Goal: Information Seeking & Learning: Learn about a topic

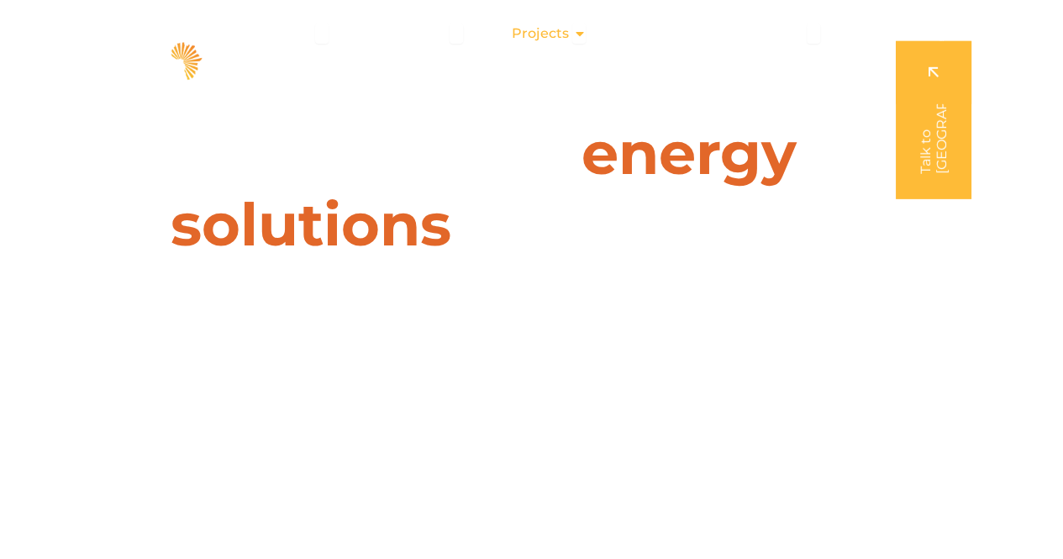
click at [523, 36] on span "Projects" at bounding box center [539, 34] width 57 height 20
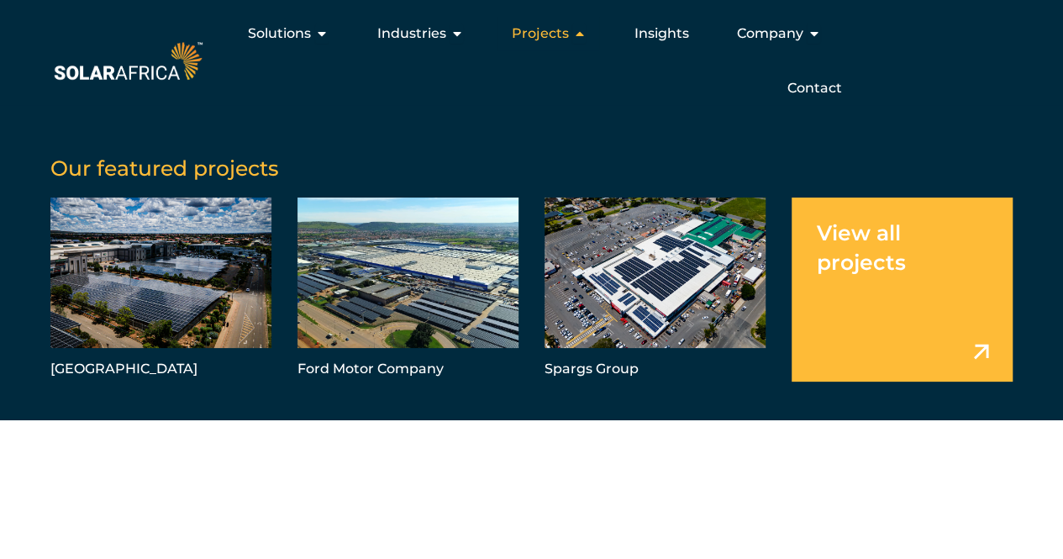
click at [550, 31] on span "Projects" at bounding box center [539, 34] width 57 height 20
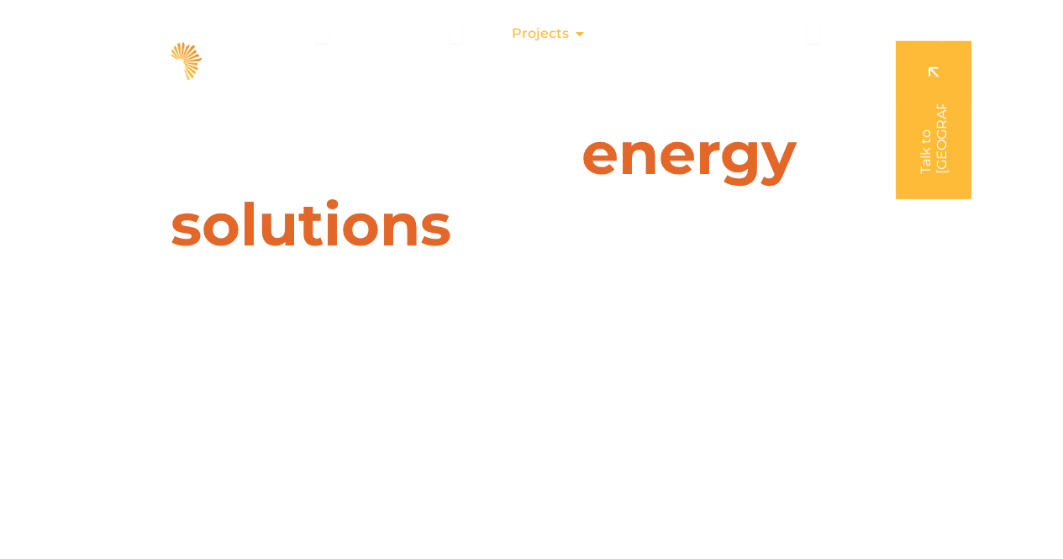
click at [581, 36] on icon "Menu" at bounding box center [578, 33] width 13 height 13
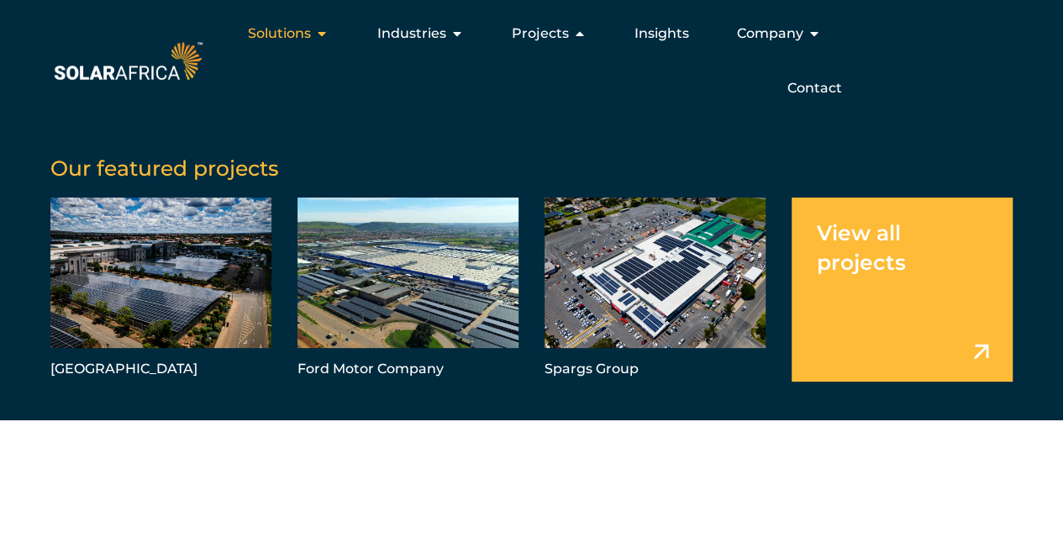
click at [294, 27] on span "Solutions" at bounding box center [279, 34] width 63 height 20
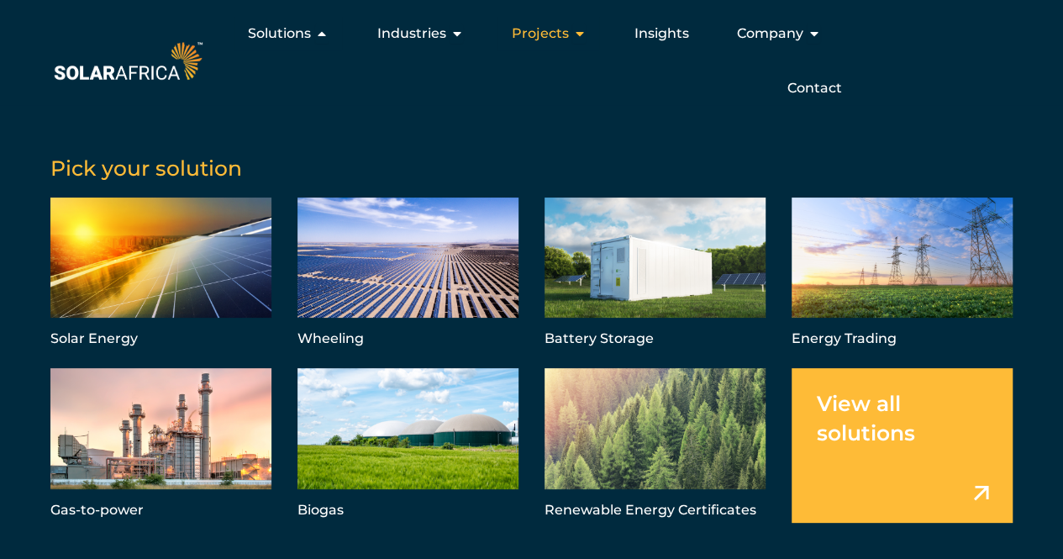
click at [534, 43] on span "Projects" at bounding box center [539, 34] width 57 height 20
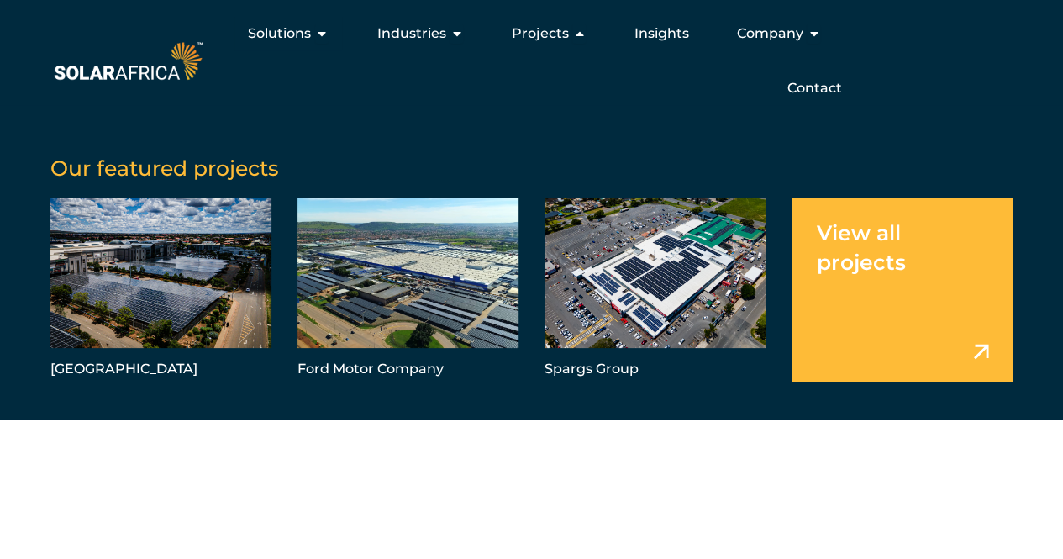
click at [852, 260] on link "Menu" at bounding box center [901, 289] width 221 height 184
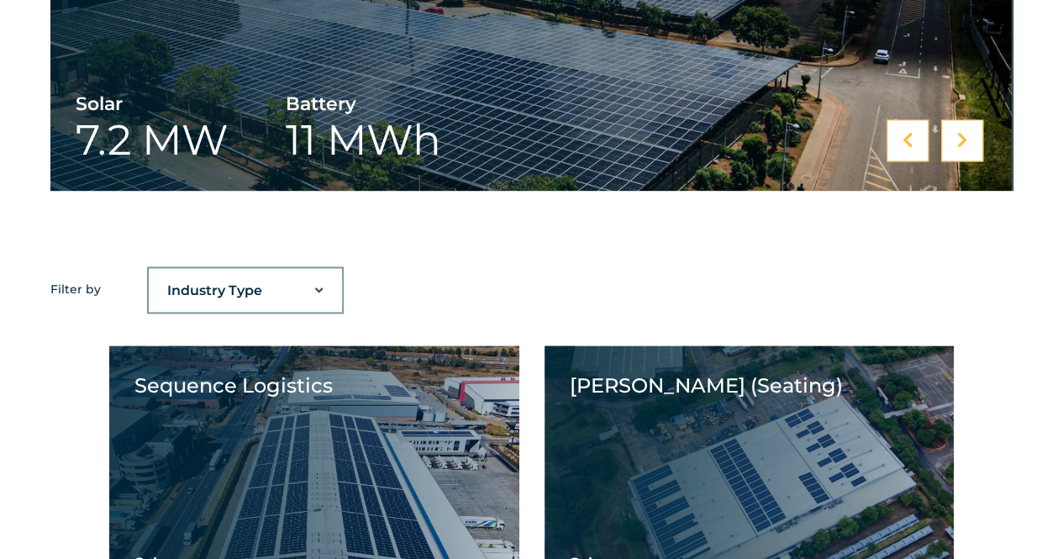
scroll to position [945, 0]
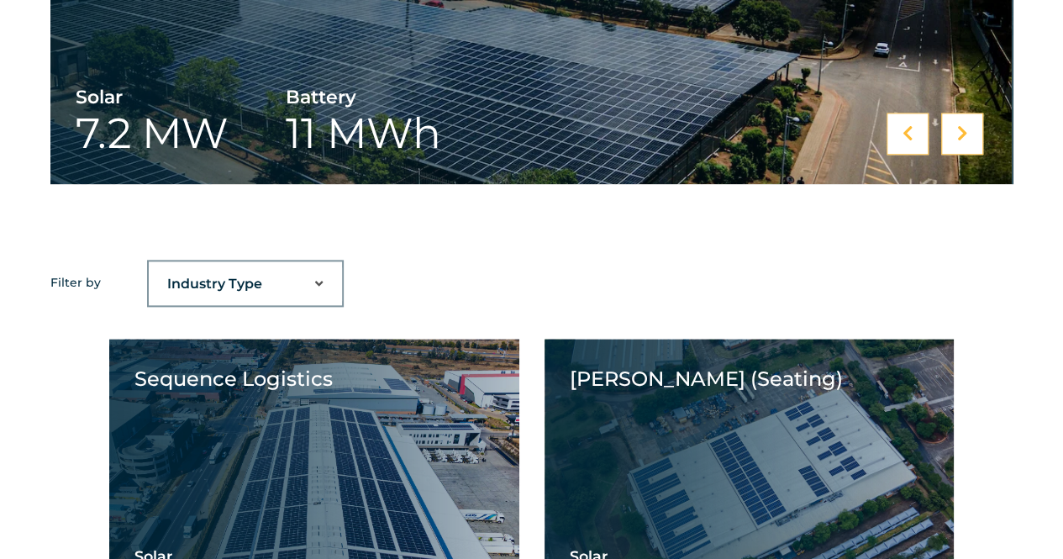
drag, startPoint x: 312, startPoint y: 275, endPoint x: 326, endPoint y: 268, distance: 15.0
click at [312, 275] on select "Industry Type Agriculture Automotive Corporate Parks FMCG Food Processing Hospi…" at bounding box center [245, 284] width 193 height 34
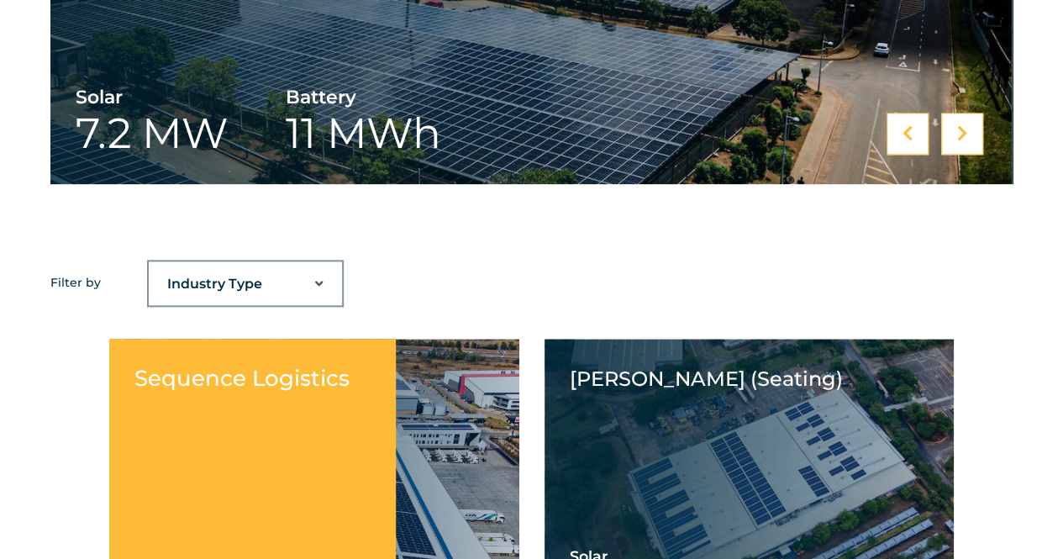
select select "46"
click at [149, 267] on select "Industry Type Agriculture Automotive Corporate Parks FMCG Food Processing Hospi…" at bounding box center [245, 284] width 193 height 34
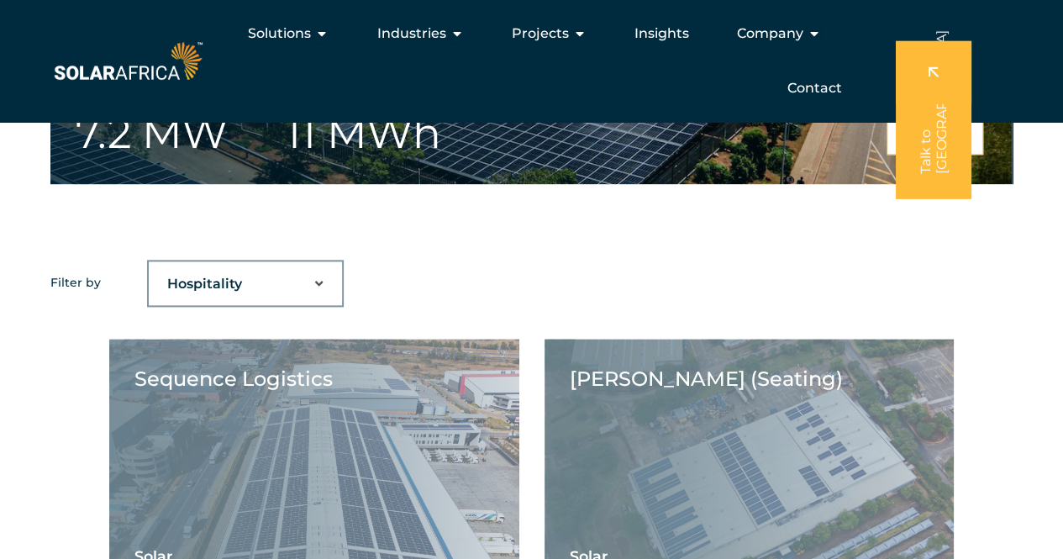
click at [296, 292] on select "Industry Type Agriculture Automotive Corporate Parks FMCG Food Processing Hospi…" at bounding box center [245, 284] width 193 height 34
click at [149, 267] on select "Industry Type Agriculture Automotive Corporate Parks FMCG Food Processing Hospi…" at bounding box center [245, 284] width 193 height 34
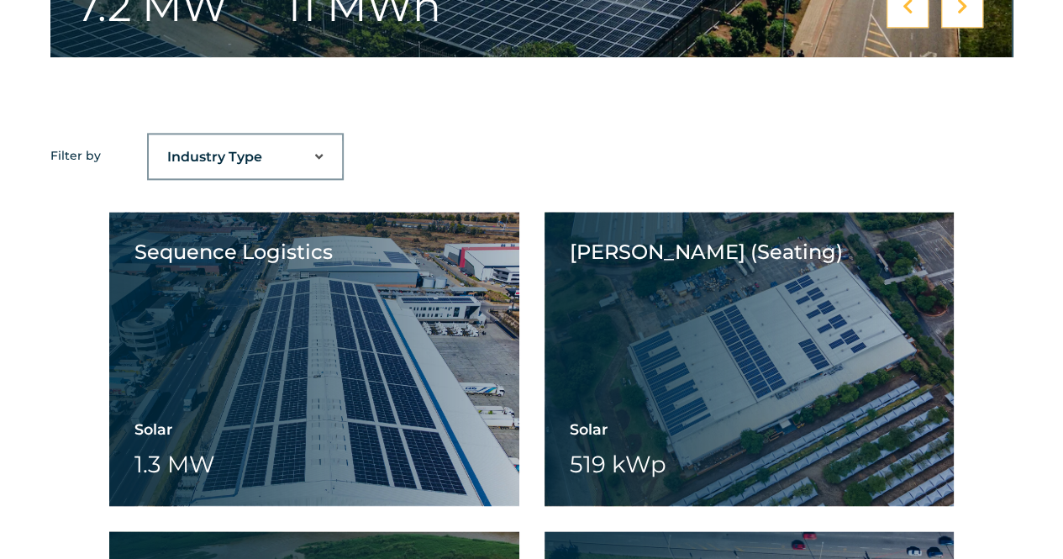
click at [297, 155] on select "Industry Type Agriculture Automotive Corporate Parks FMCG Food Processing Hospi…" at bounding box center [245, 157] width 193 height 34
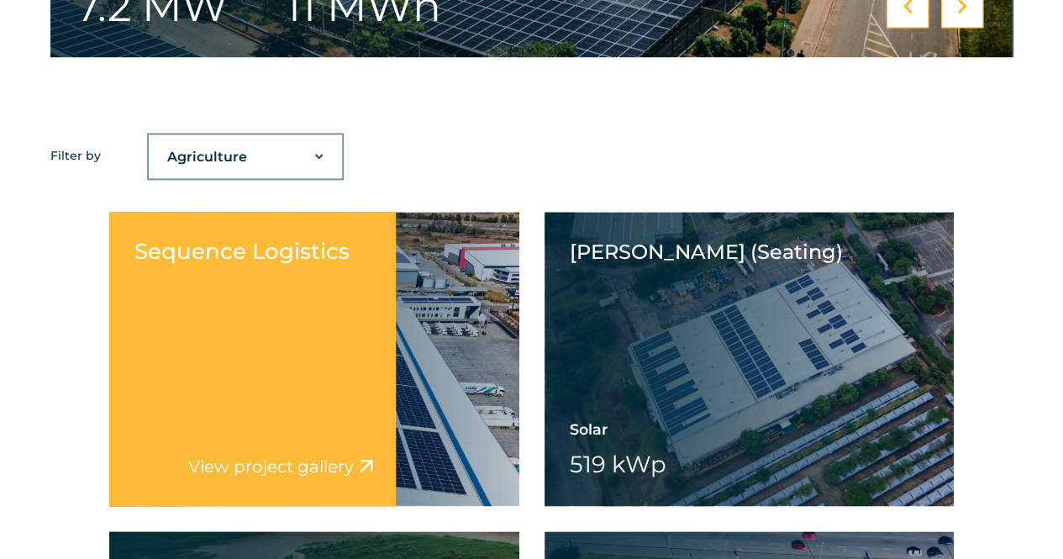
click at [149, 140] on select "Industry Type Agriculture Automotive Corporate Parks FMCG Food Processing Hospi…" at bounding box center [245, 157] width 193 height 34
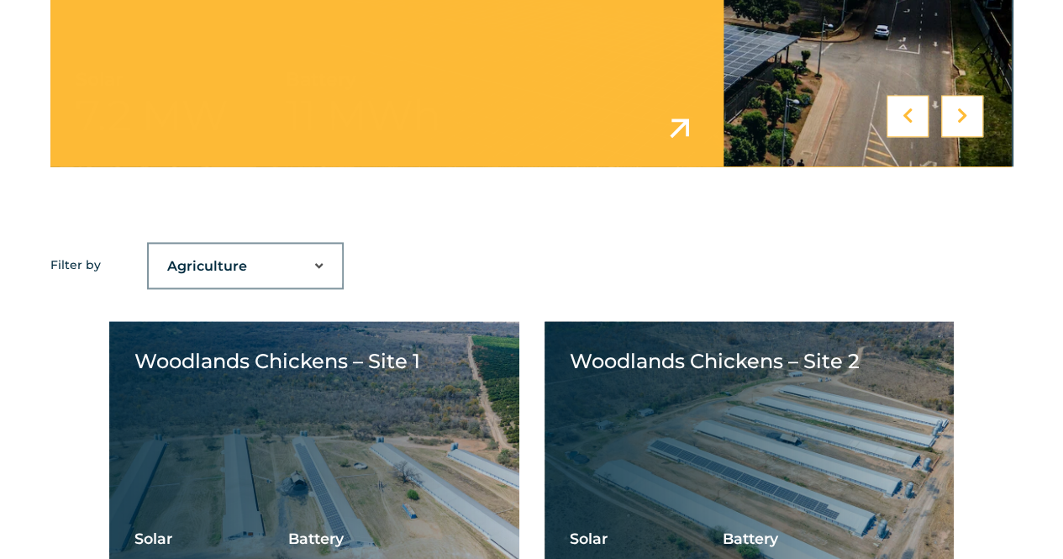
scroll to position [989, 0]
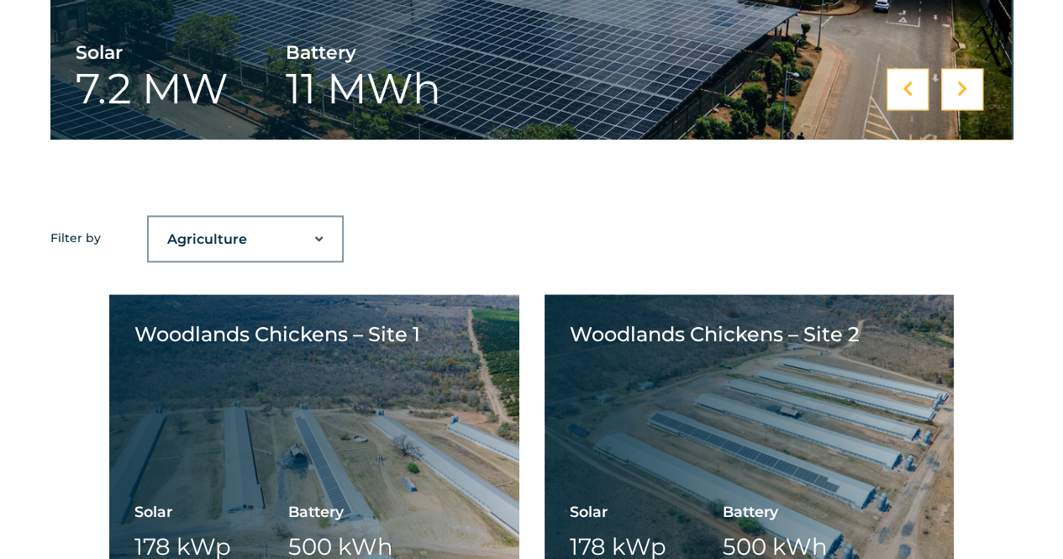
click at [328, 242] on select "Industry Type Agriculture Automotive Corporate Parks FMCG Food Processing Hospi…" at bounding box center [245, 240] width 193 height 34
click at [149, 223] on select "Industry Type Agriculture Automotive Corporate Parks FMCG Food Processing Hospi…" at bounding box center [245, 240] width 193 height 34
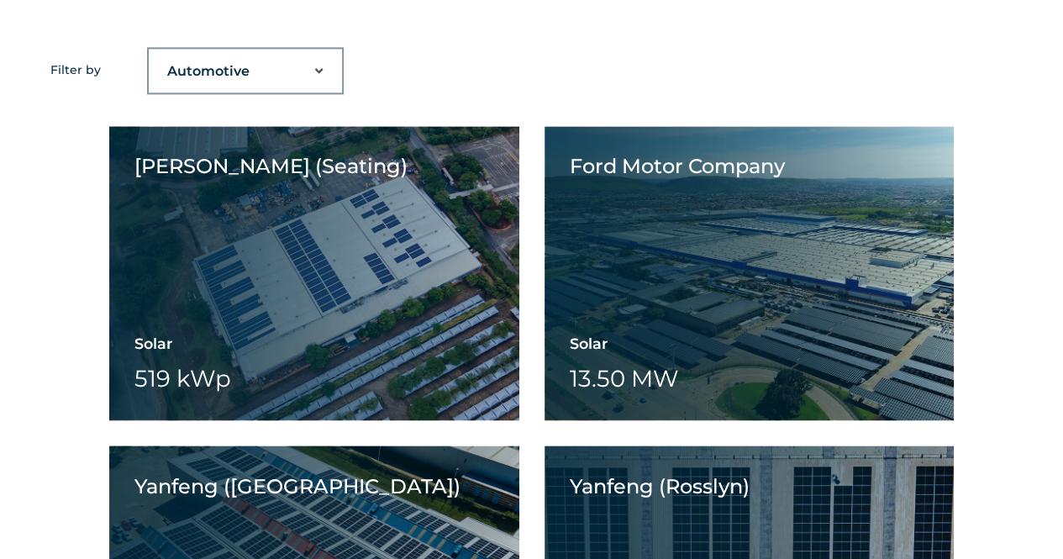
scroll to position [1158, 0]
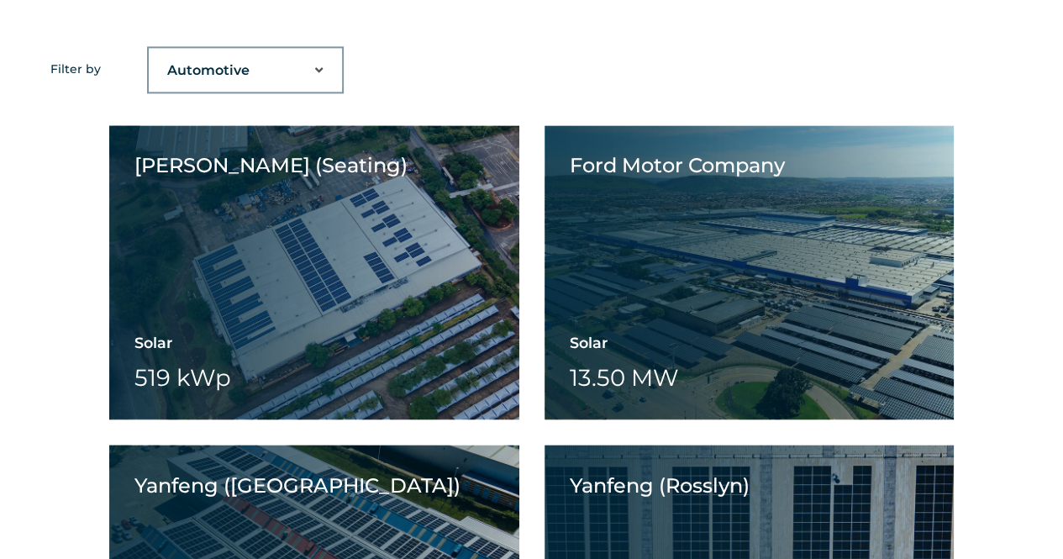
click at [68, 194] on div "[PERSON_NAME] (Seating) Solar 519 kWp Battery Wheeling [PERSON_NAME] (Seating) …" at bounding box center [531, 415] width 1063 height 645
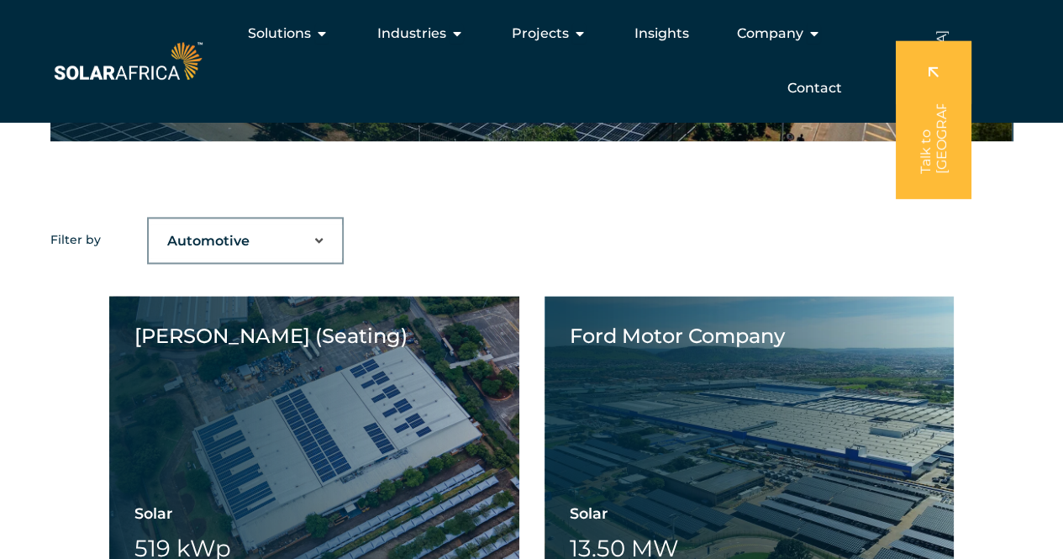
scroll to position [962, 0]
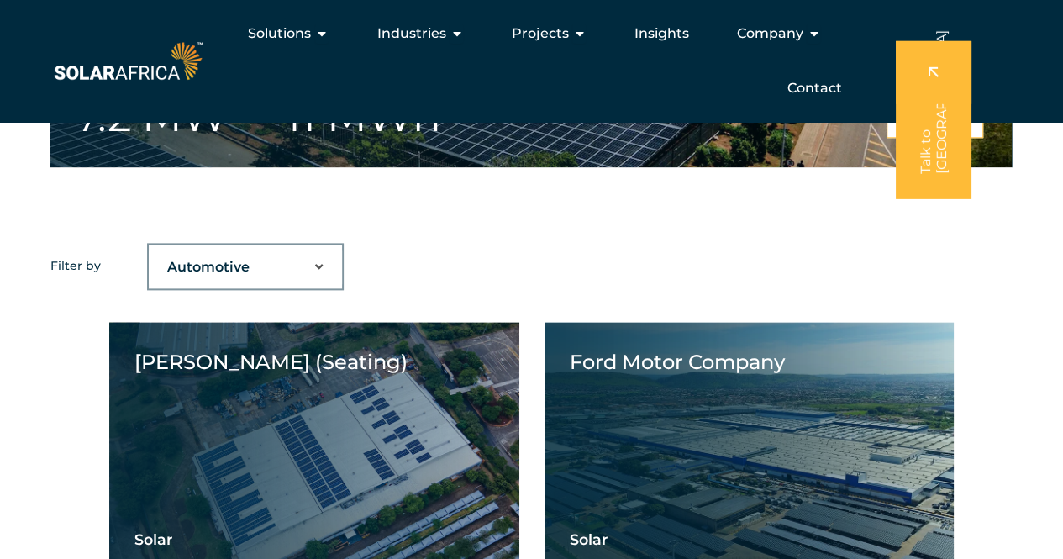
click at [244, 263] on select "Industry Type Agriculture Automotive Corporate Parks FMCG Food Processing Hospi…" at bounding box center [245, 267] width 193 height 34
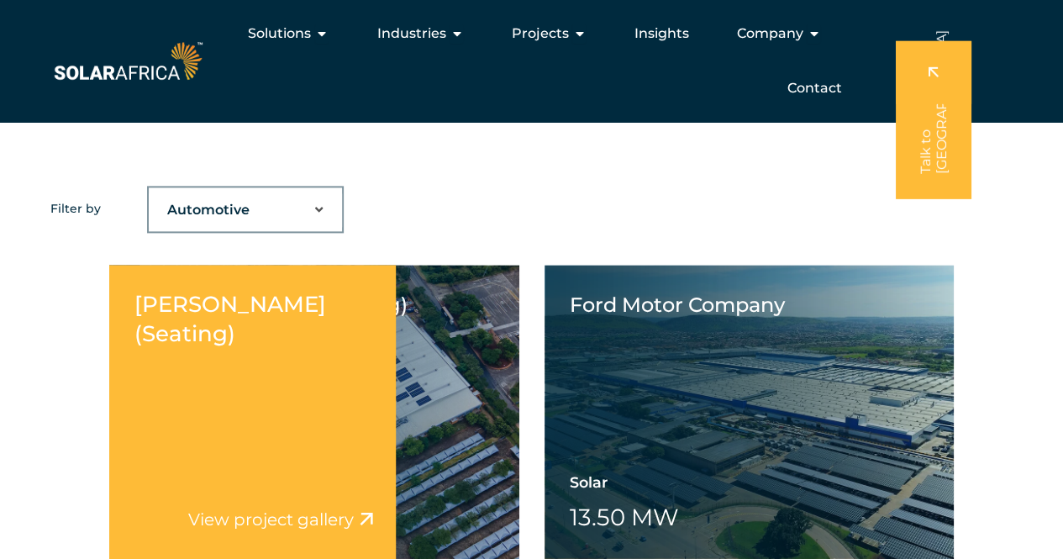
scroll to position [1046, 0]
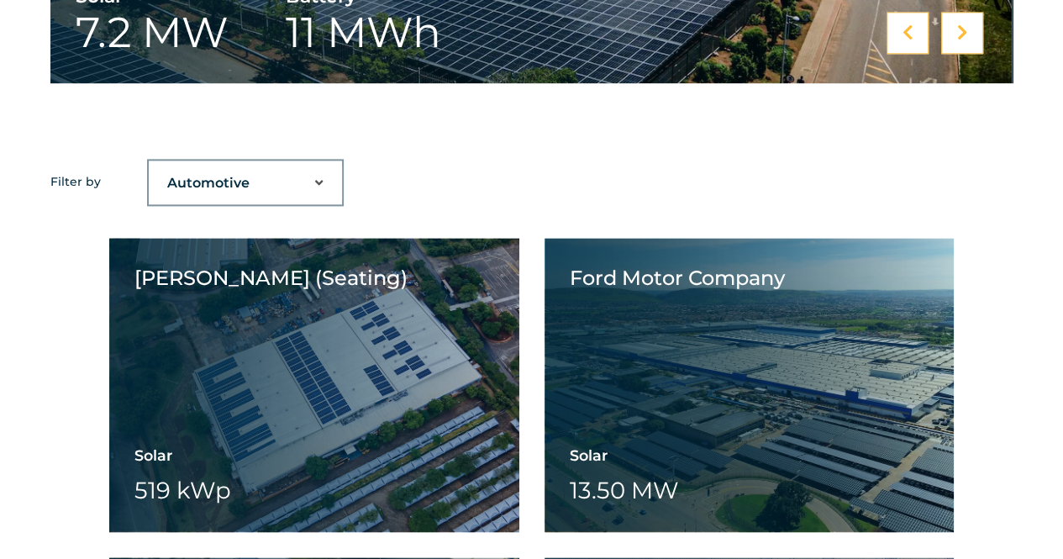
click at [269, 180] on select "Industry Type Agriculture Automotive Corporate Parks FMCG Food Processing Hospi…" at bounding box center [245, 183] width 193 height 34
select select "45"
click at [149, 166] on select "Industry Type Agriculture Automotive Corporate Parks FMCG Food Processing Hospi…" at bounding box center [245, 183] width 193 height 34
